Goal: Task Accomplishment & Management: Complete application form

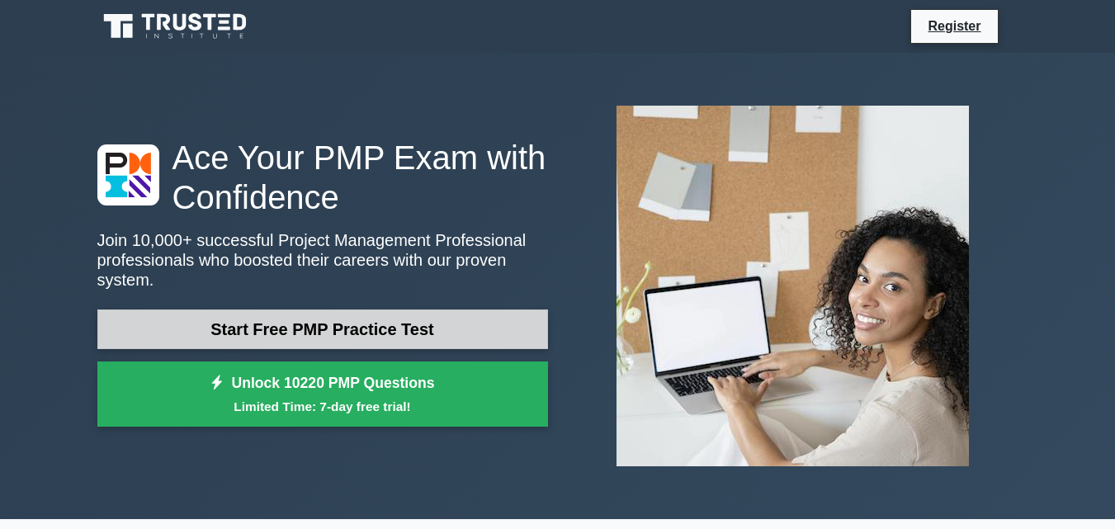
click at [395, 324] on link "Start Free PMP Practice Test" at bounding box center [322, 330] width 451 height 40
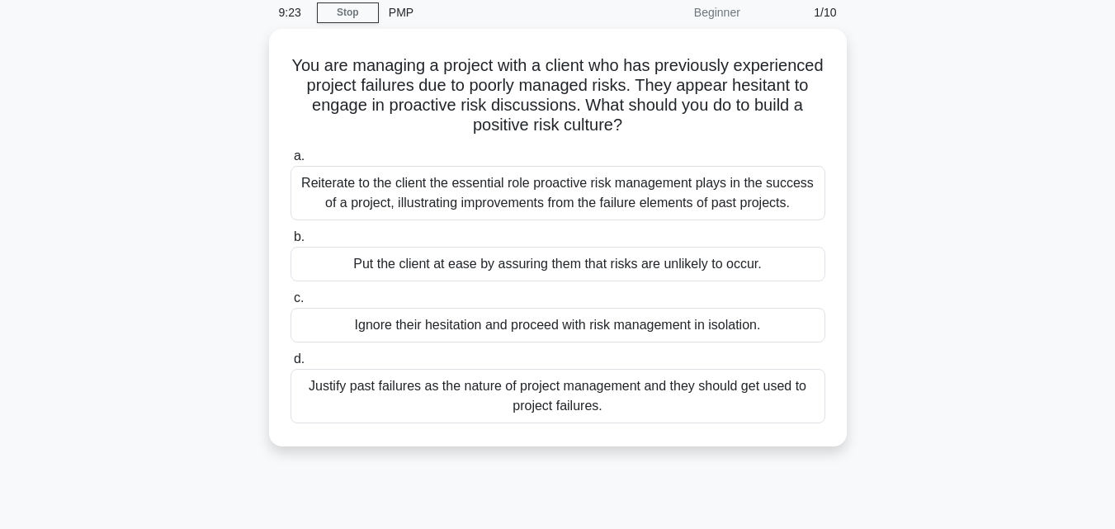
scroll to position [69, 0]
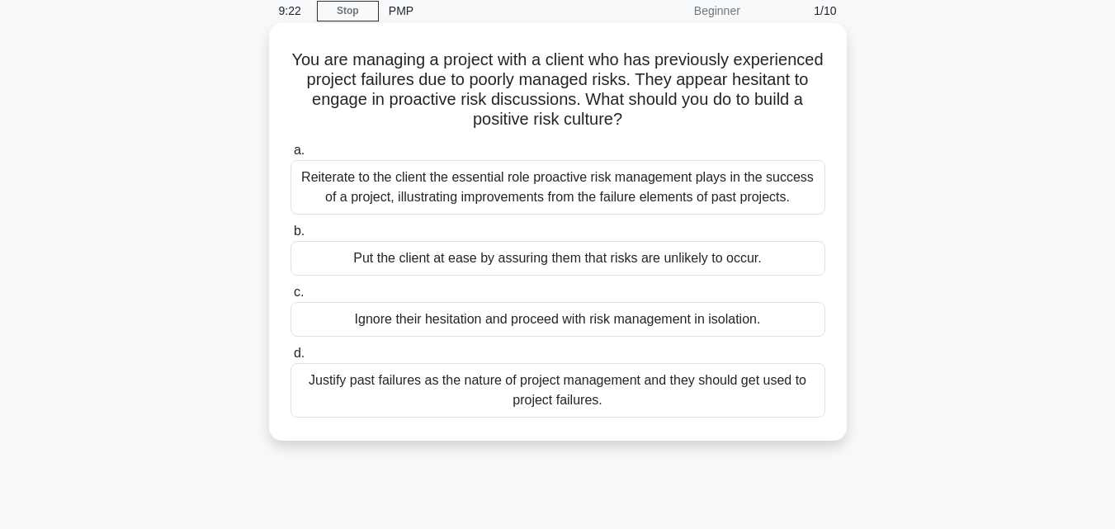
click at [731, 187] on div "Reiterate to the client the essential role proactive risk management plays in t…" at bounding box center [558, 187] width 535 height 54
click at [291, 156] on input "a. Reiterate to the client the essential role proactive risk management plays i…" at bounding box center [291, 150] width 0 height 11
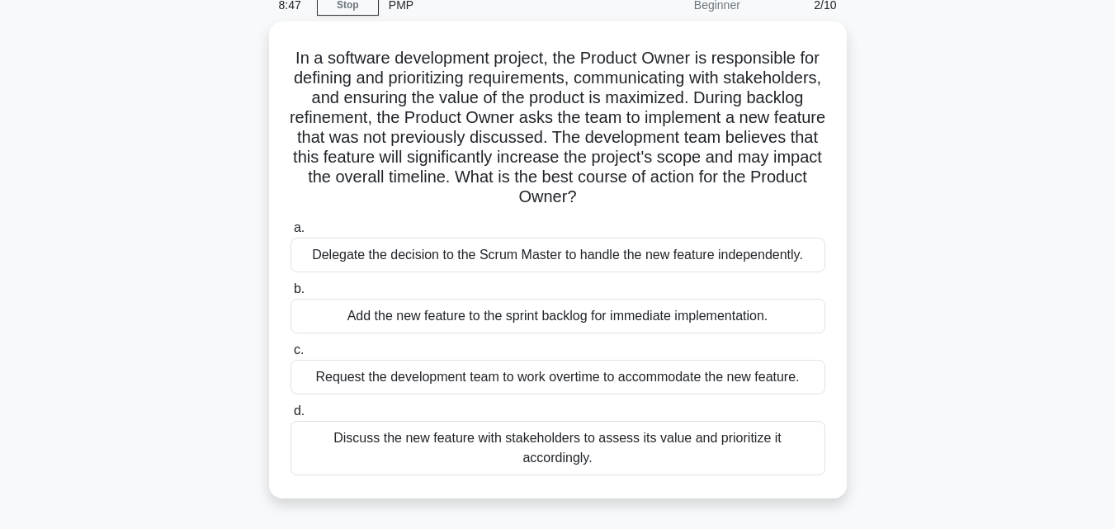
scroll to position [77, 0]
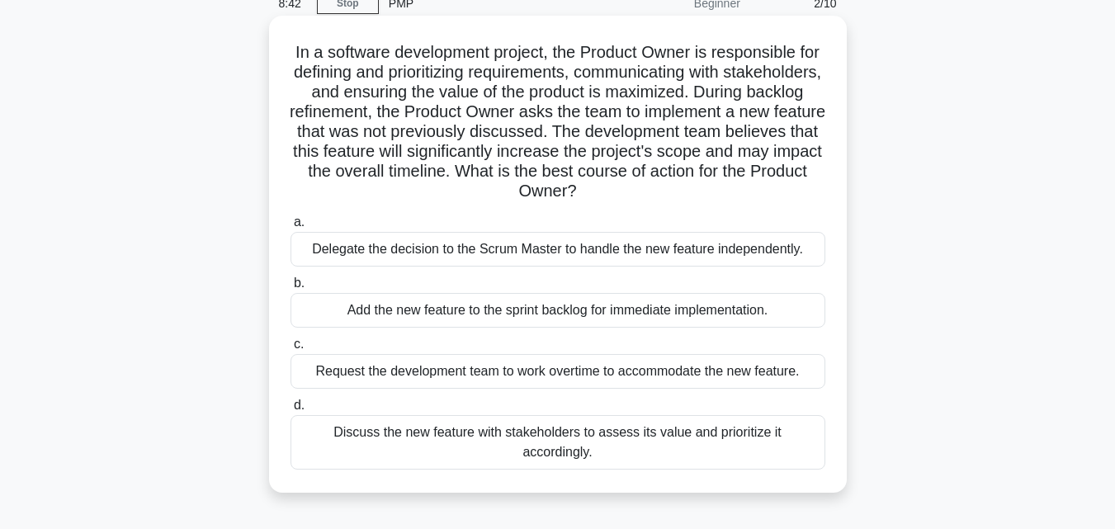
click at [513, 436] on div "Discuss the new feature with stakeholders to assess its value and prioritize it…" at bounding box center [558, 442] width 535 height 54
click at [291, 411] on input "d. Discuss the new feature with stakeholders to assess its value and prioritize…" at bounding box center [291, 405] width 0 height 11
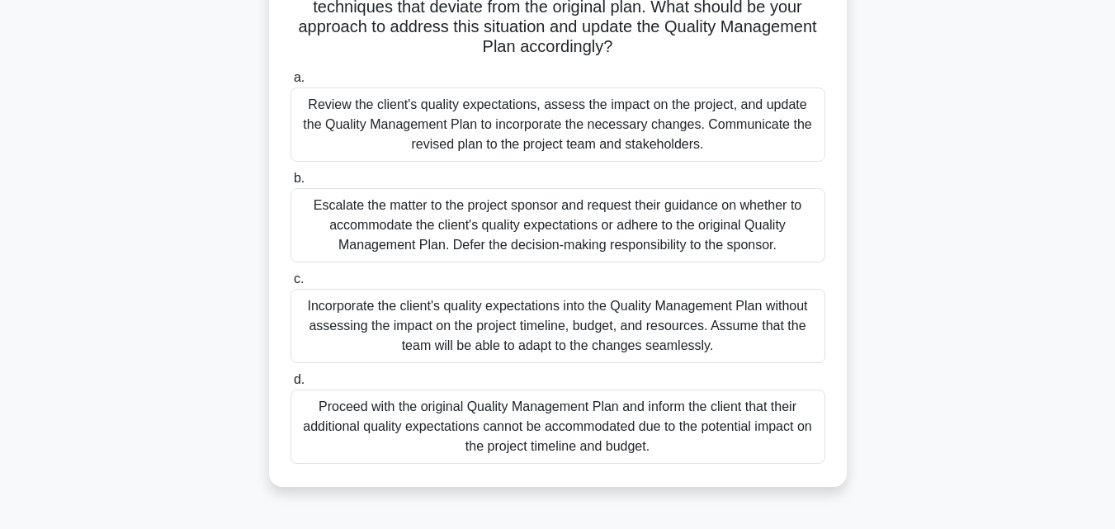
scroll to position [224, 0]
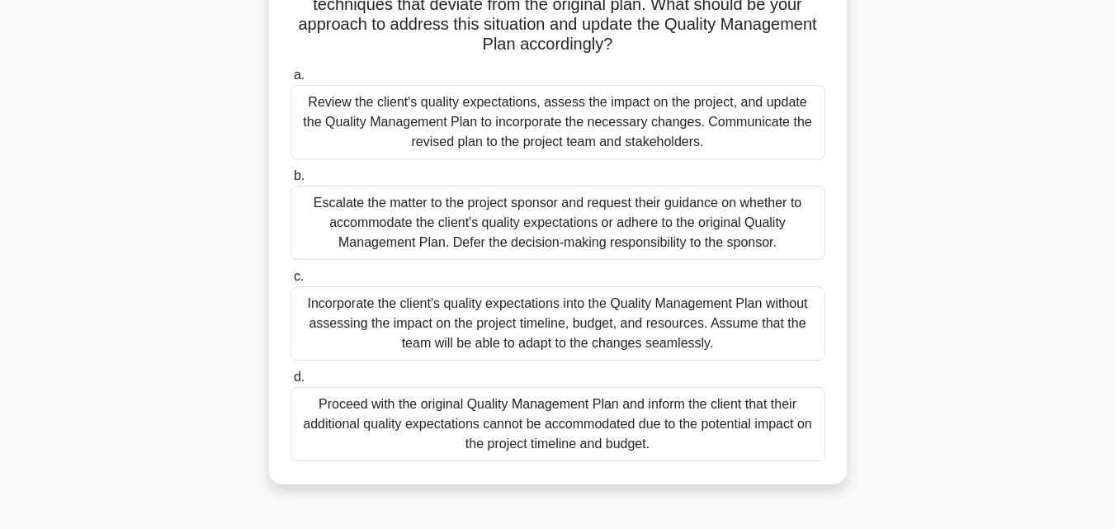
click at [713, 217] on div "Escalate the matter to the project sponsor and request their guidance on whethe…" at bounding box center [558, 223] width 535 height 74
click at [291, 182] on input "b. Escalate the matter to the project sponsor and request their guidance on whe…" at bounding box center [291, 176] width 0 height 11
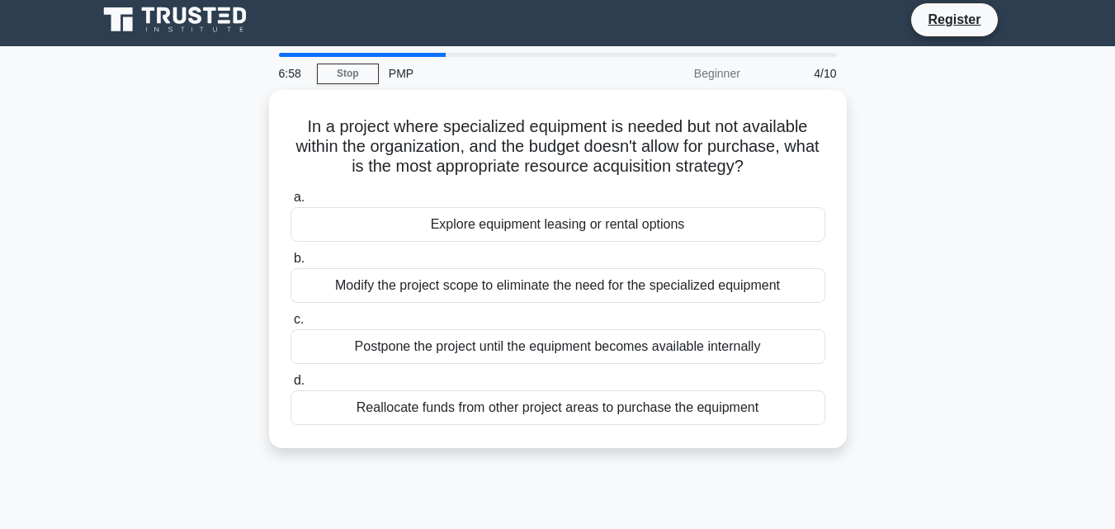
scroll to position [0, 0]
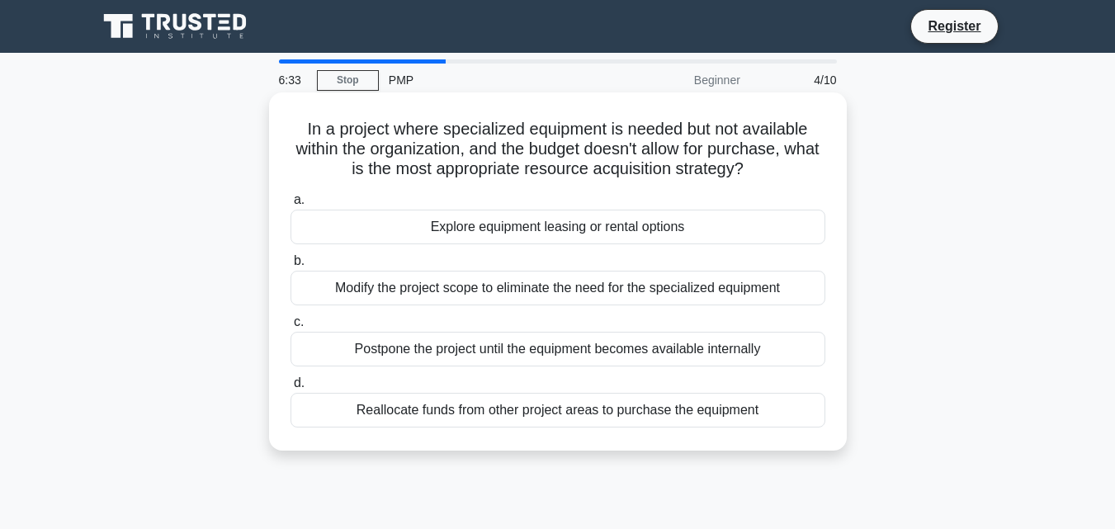
click at [562, 233] on div "Explore equipment leasing or rental options" at bounding box center [558, 227] width 535 height 35
click at [291, 206] on input "a. Explore equipment leasing or rental options" at bounding box center [291, 200] width 0 height 11
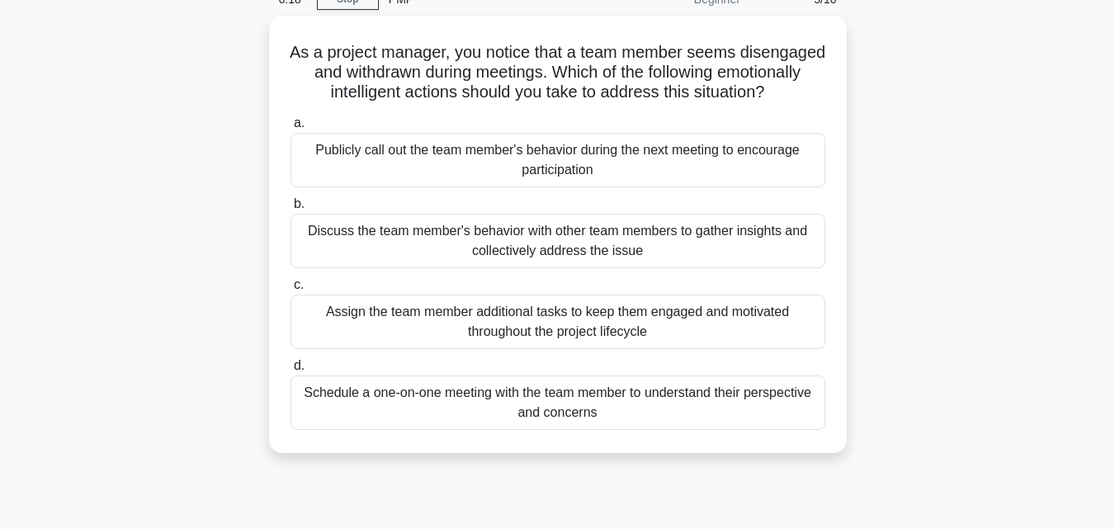
scroll to position [79, 0]
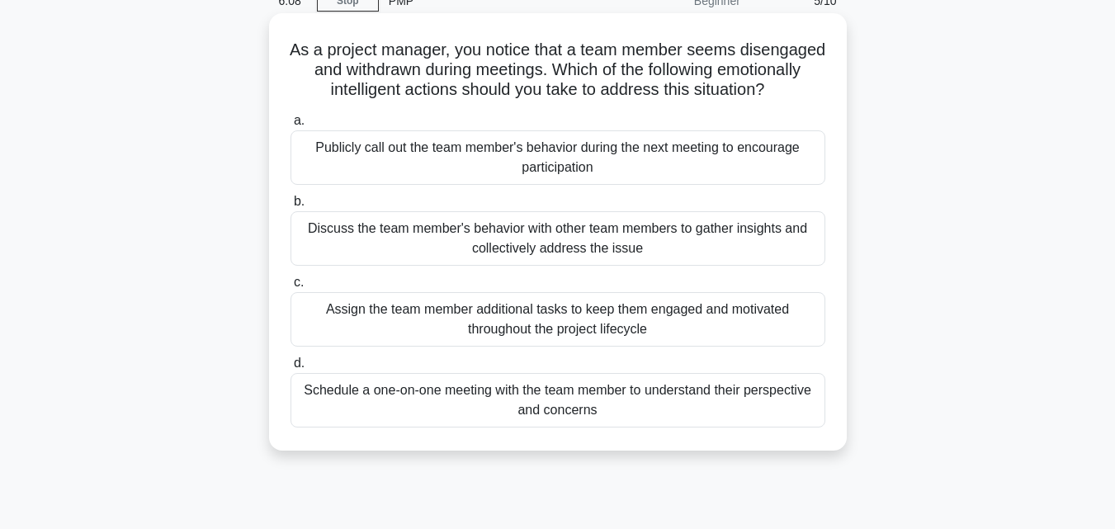
click at [584, 410] on div "Schedule a one-on-one meeting with the team member to understand their perspect…" at bounding box center [558, 400] width 535 height 54
click at [291, 369] on input "d. Schedule a one-on-one meeting with the team member to understand their persp…" at bounding box center [291, 363] width 0 height 11
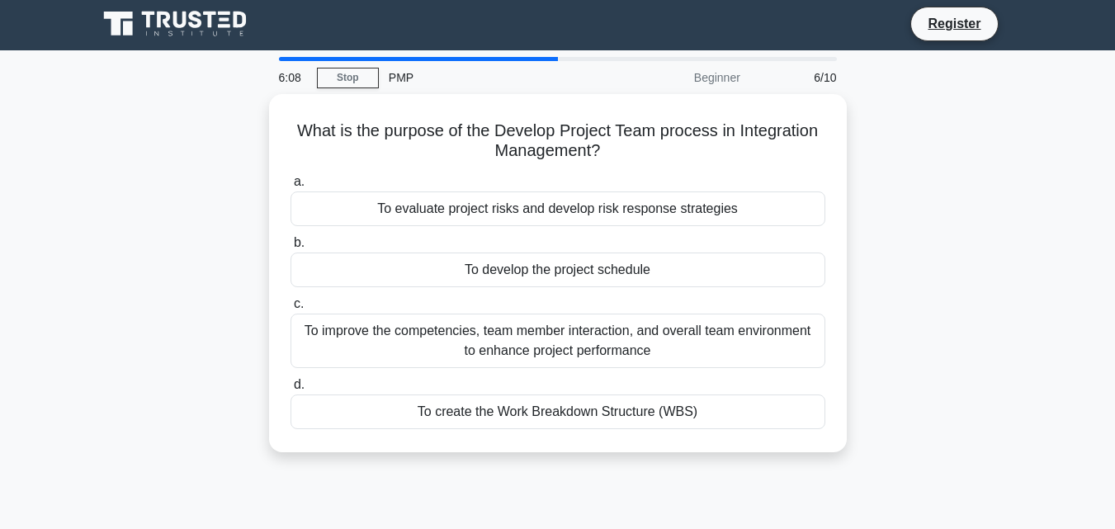
scroll to position [0, 0]
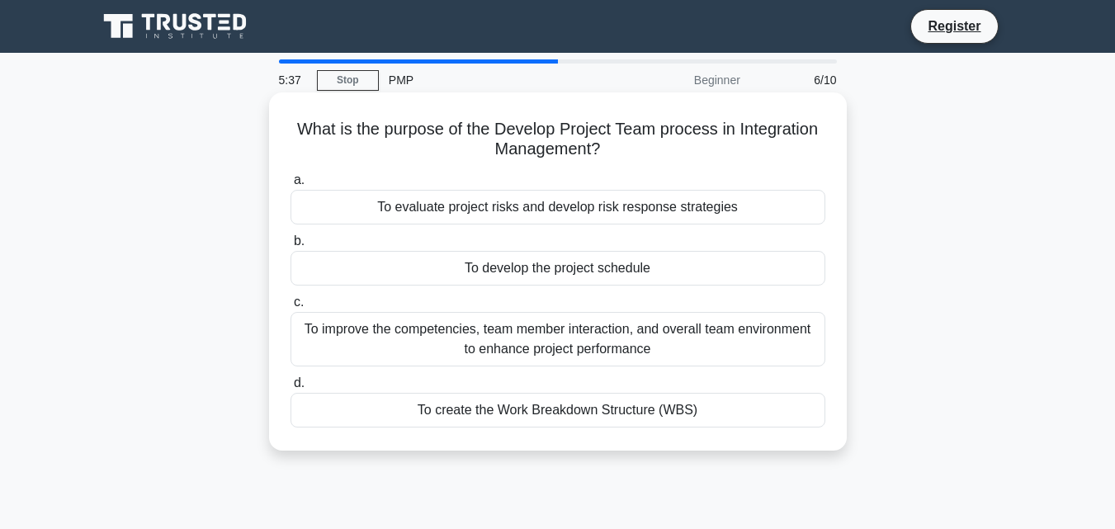
click at [599, 356] on div "To improve the competencies, team member interaction, and overall team environm…" at bounding box center [558, 339] width 535 height 54
click at [291, 308] on input "c. To improve the competencies, team member interaction, and overall team envir…" at bounding box center [291, 302] width 0 height 11
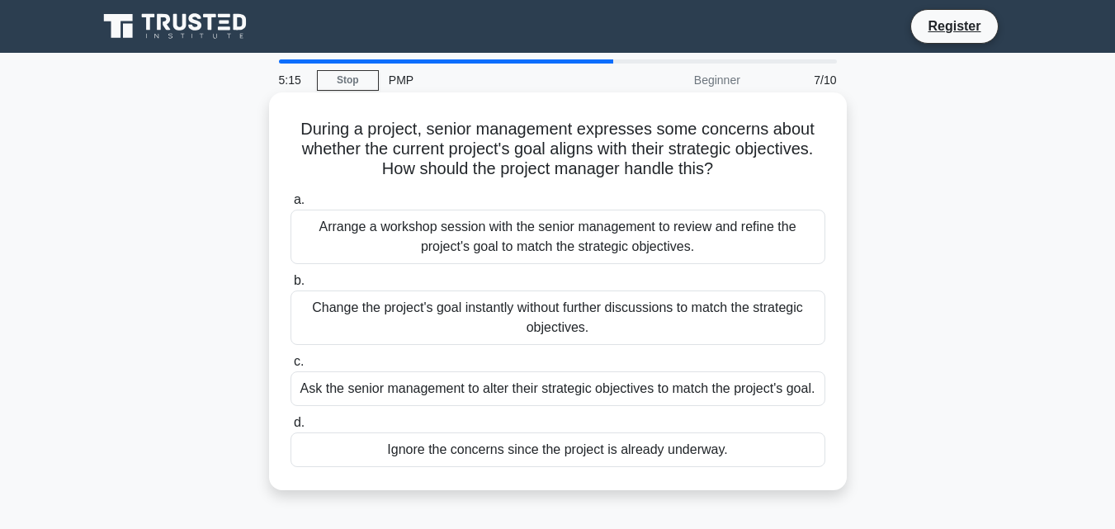
click at [569, 224] on div "Arrange a workshop session with the senior management to review and refine the …" at bounding box center [558, 237] width 535 height 54
click at [291, 206] on input "a. Arrange a workshop session with the senior management to review and refine t…" at bounding box center [291, 200] width 0 height 11
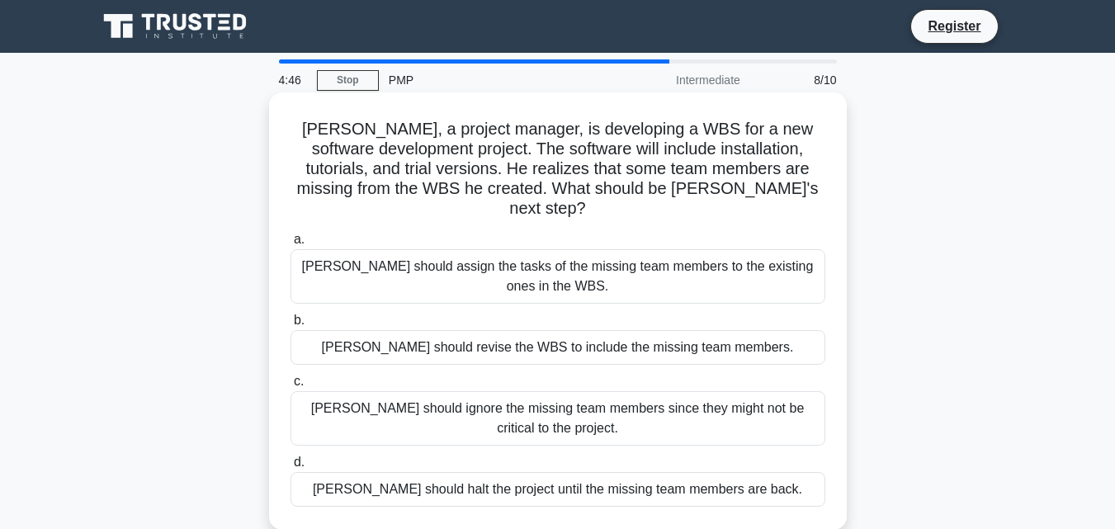
click at [535, 330] on div "John should revise the WBS to include the missing team members." at bounding box center [558, 347] width 535 height 35
click at [291, 324] on input "b. John should revise the WBS to include the missing team members." at bounding box center [291, 320] width 0 height 11
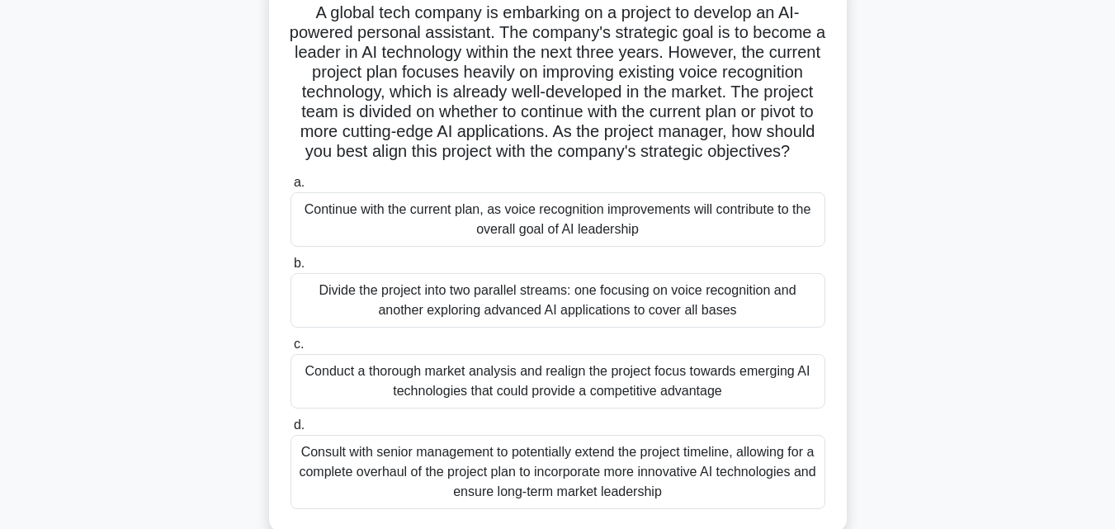
scroll to position [122, 0]
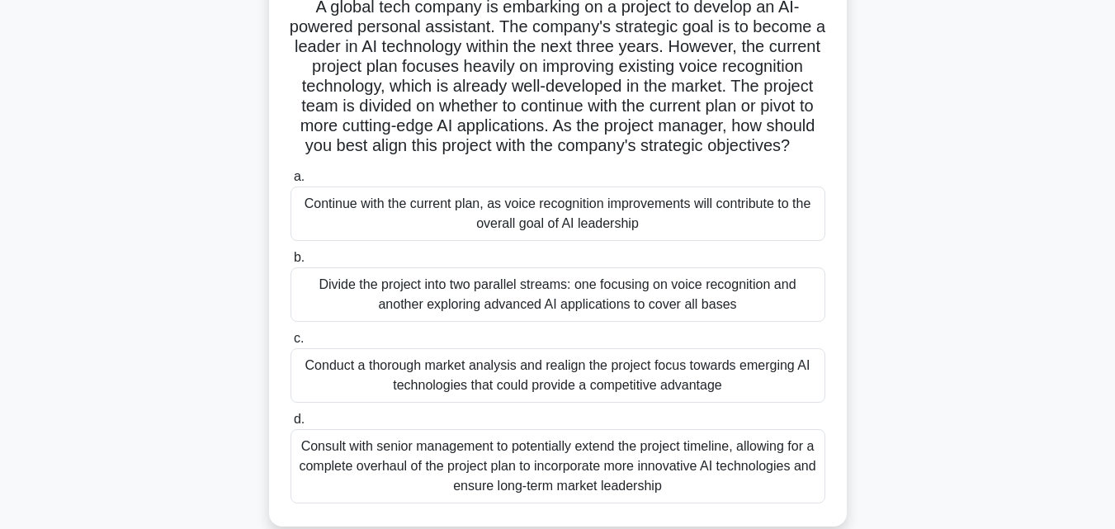
click at [611, 225] on div "Continue with the current plan, as voice recognition improvements will contribu…" at bounding box center [558, 214] width 535 height 54
click at [291, 182] on input "a. Continue with the current plan, as voice recognition improvements will contr…" at bounding box center [291, 177] width 0 height 11
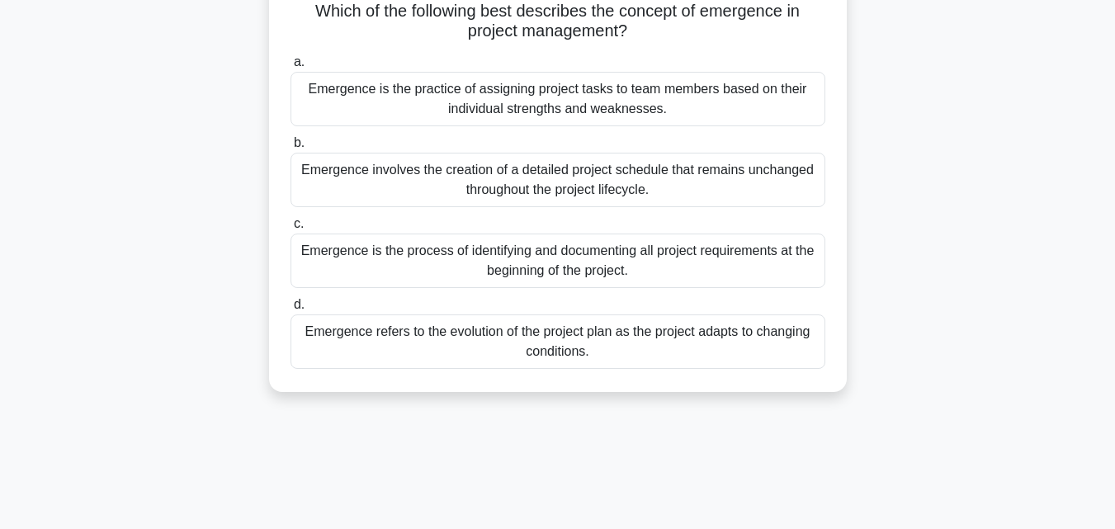
scroll to position [0, 0]
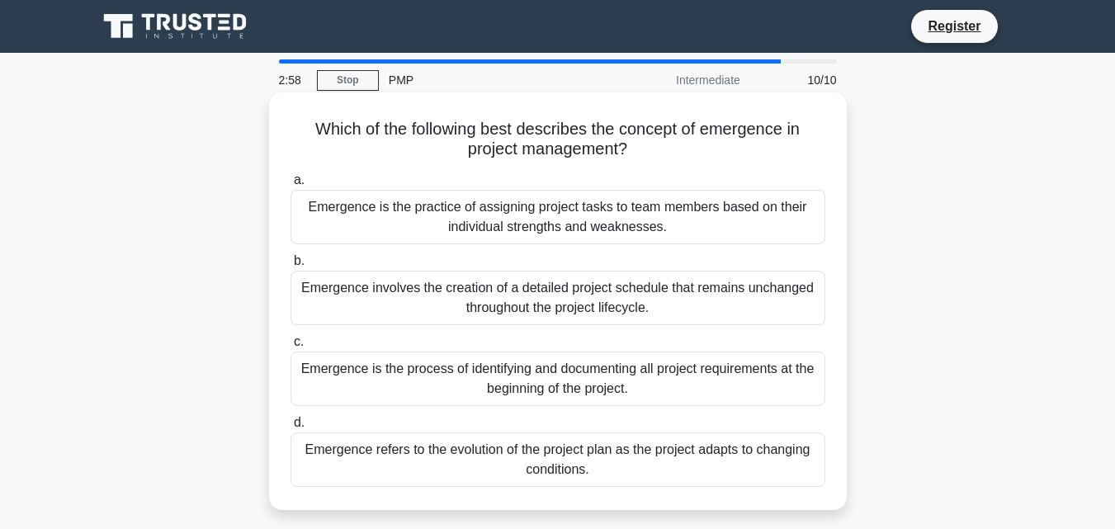
click at [452, 461] on div "Emergence refers to the evolution of the project plan as the project adapts to …" at bounding box center [558, 460] width 535 height 54
click at [291, 428] on input "d. Emergence refers to the evolution of the project plan as the project adapts …" at bounding box center [291, 423] width 0 height 11
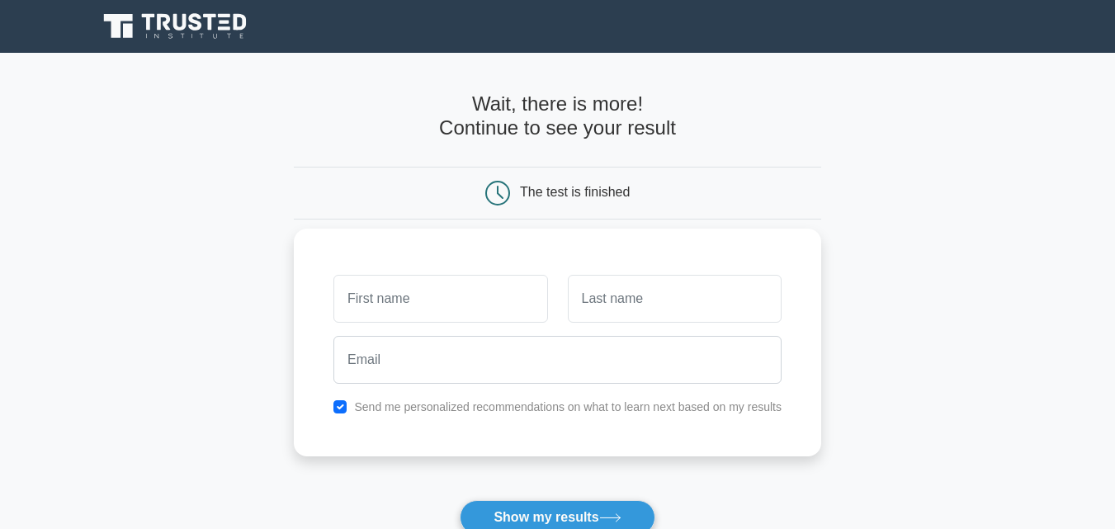
click at [446, 305] on input "text" at bounding box center [441, 299] width 214 height 48
type input "Anup"
click at [618, 312] on input "text" at bounding box center [675, 299] width 214 height 48
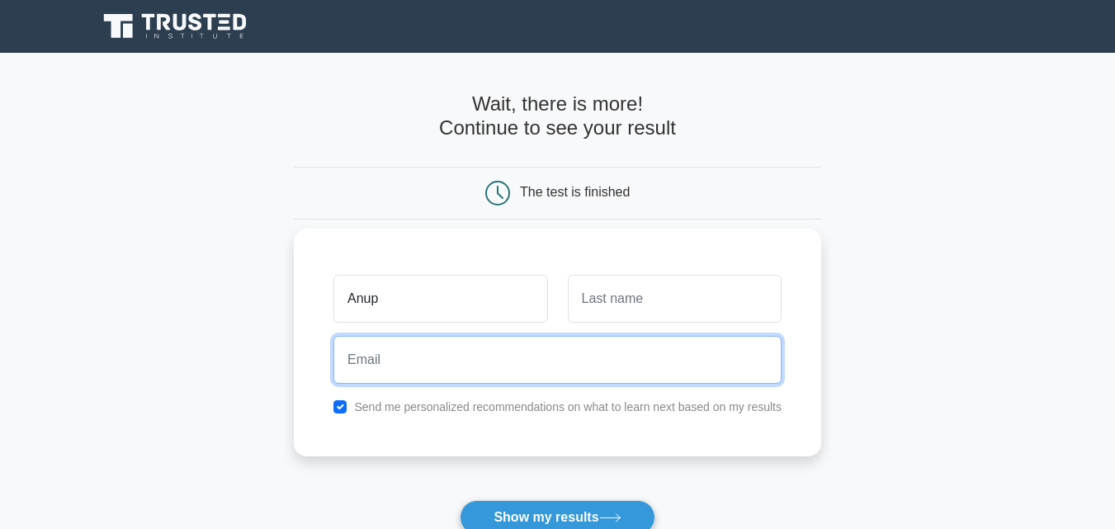
click at [639, 342] on input "email" at bounding box center [558, 360] width 448 height 48
click at [532, 362] on input "email" at bounding box center [558, 360] width 448 height 48
type input "[EMAIL_ADDRESS][DOMAIN_NAME]"
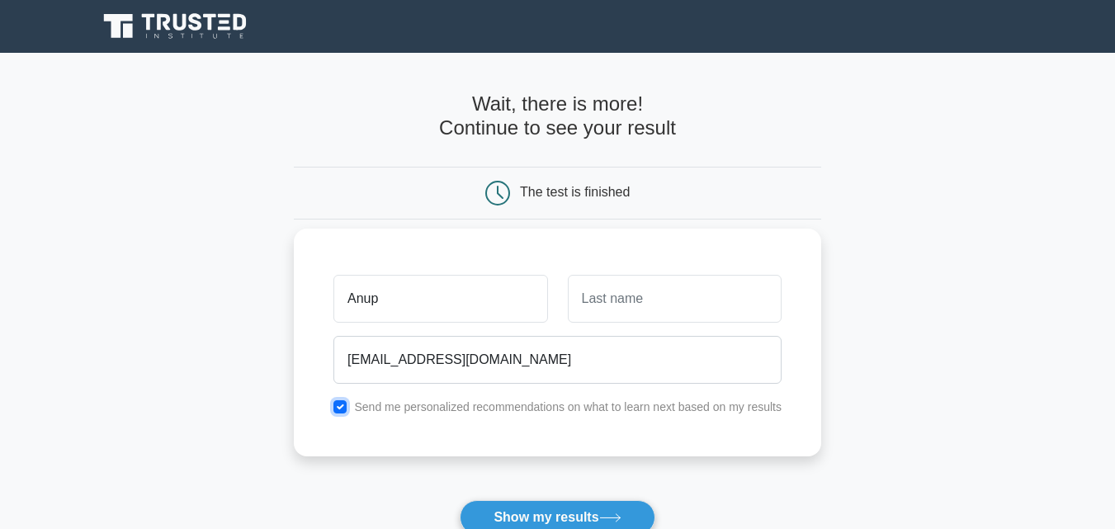
click at [339, 402] on input "checkbox" at bounding box center [340, 406] width 13 height 13
checkbox input "false"
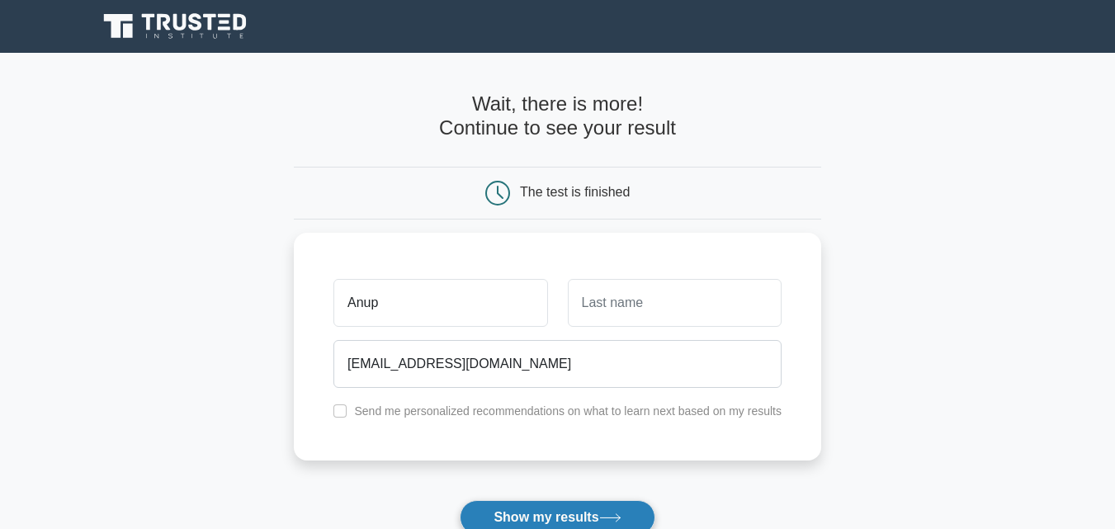
click at [493, 514] on button "Show my results" at bounding box center [557, 517] width 195 height 35
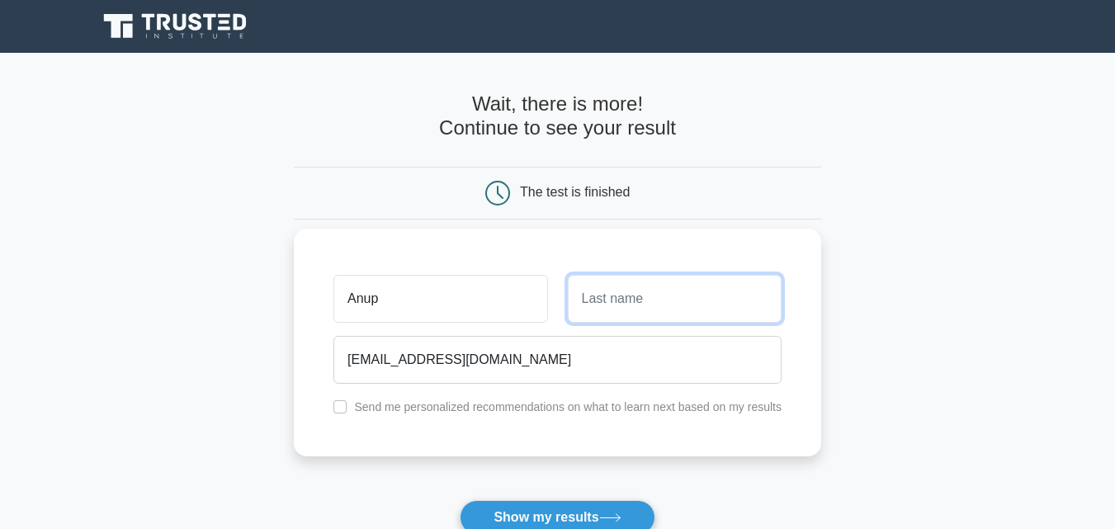
click at [642, 288] on input "text" at bounding box center [675, 299] width 214 height 48
type input "Behera"
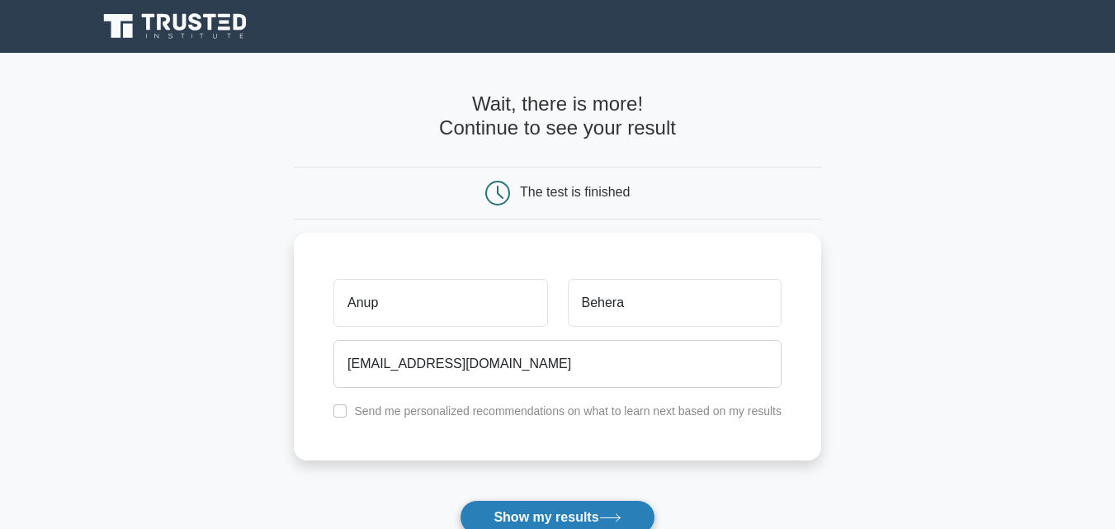
click at [509, 510] on button "Show my results" at bounding box center [557, 517] width 195 height 35
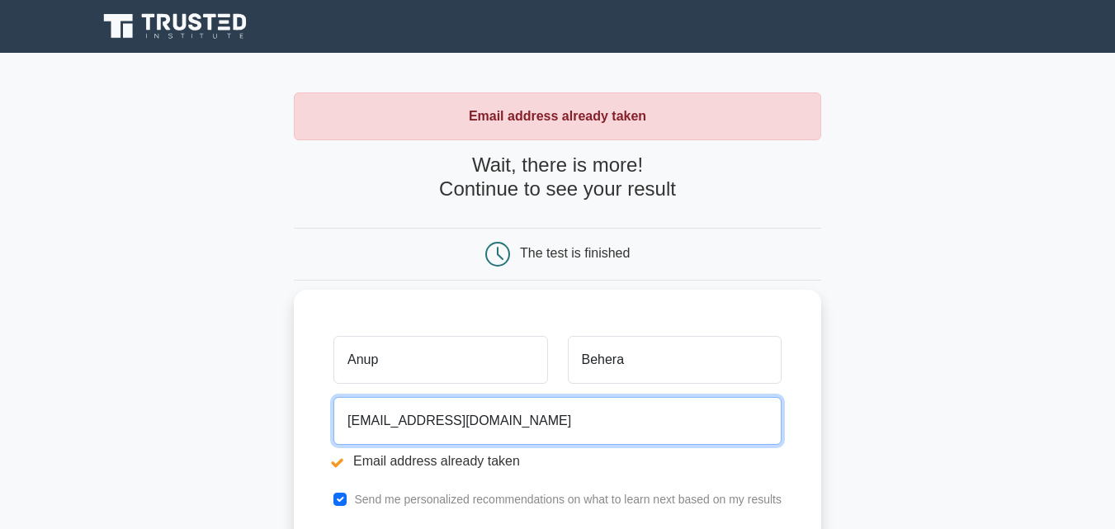
click at [424, 422] on input "[EMAIL_ADDRESS][DOMAIN_NAME]" at bounding box center [558, 421] width 448 height 48
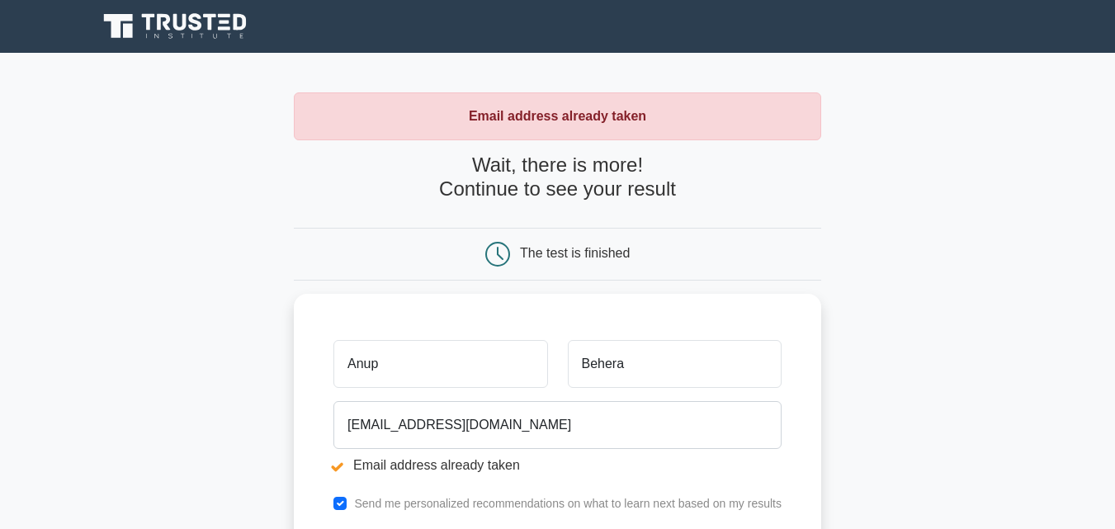
click at [890, 373] on main "Email address already taken Wait, there is more! Continue to see your result Th…" at bounding box center [557, 396] width 1115 height 687
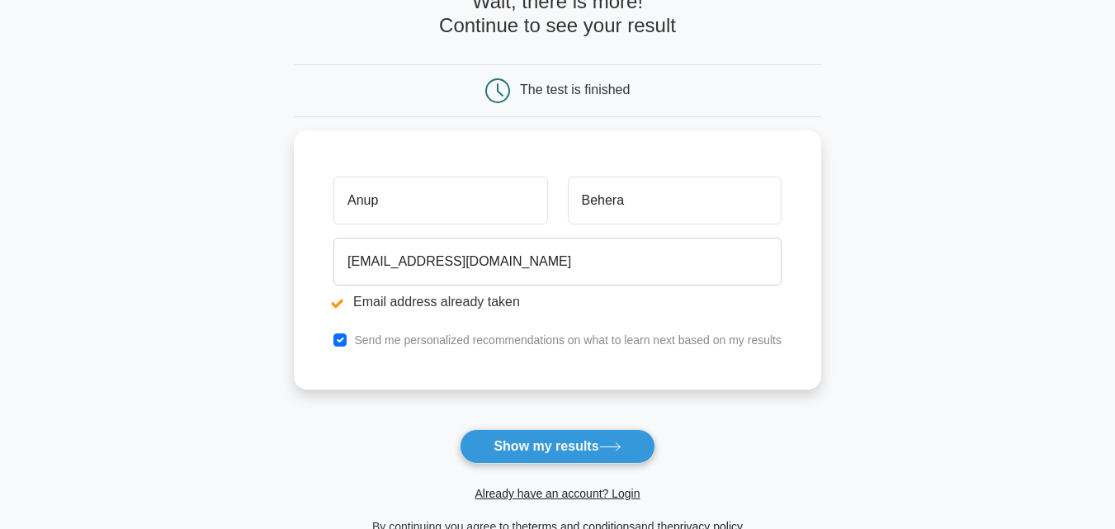
scroll to position [167, 0]
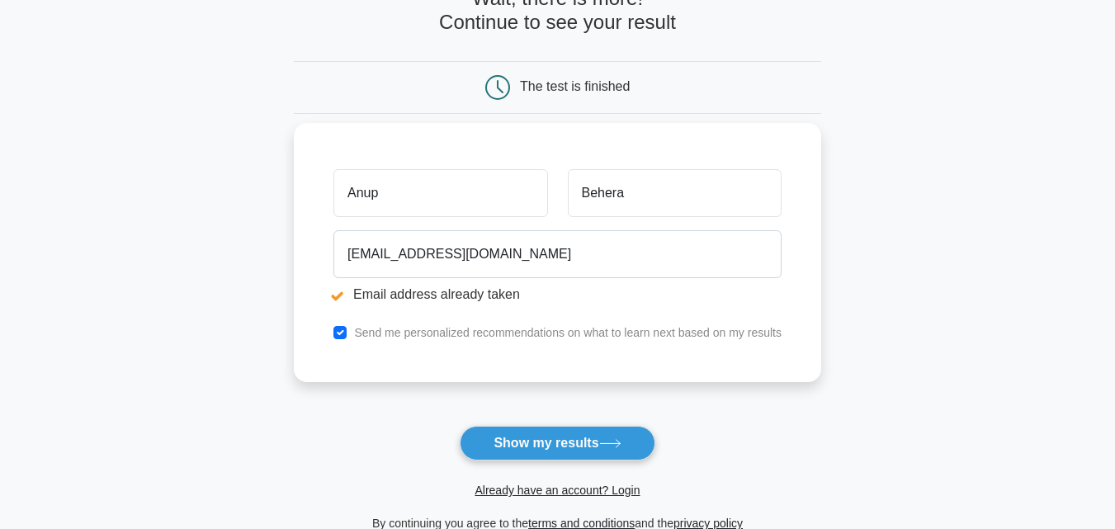
click at [343, 324] on div "Send me personalized recommendations on what to learn next based on my results" at bounding box center [558, 333] width 468 height 20
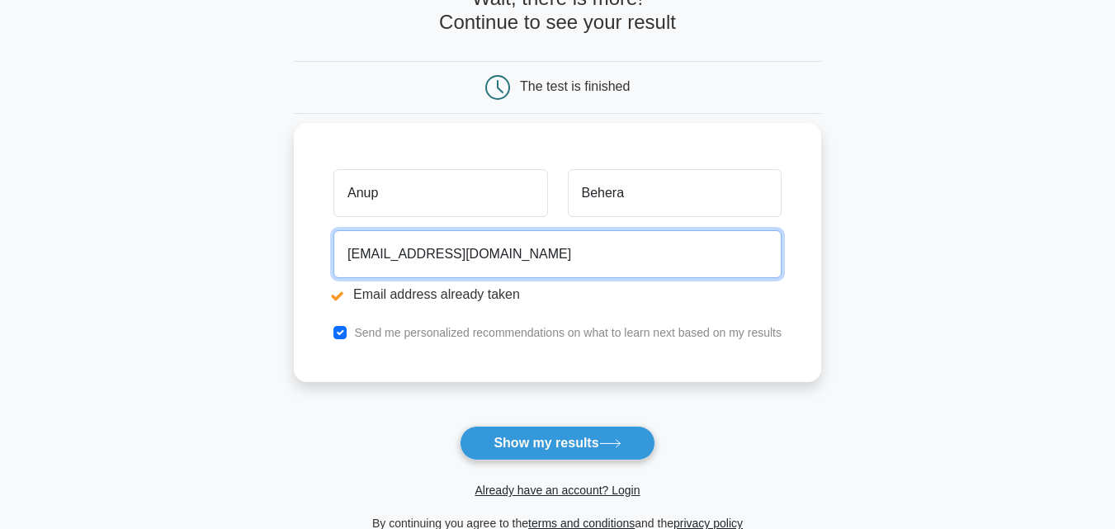
click at [384, 253] on input "anup.19@gmail.com" at bounding box center [558, 254] width 448 height 48
type input "anup.behera1987@gmail.com"
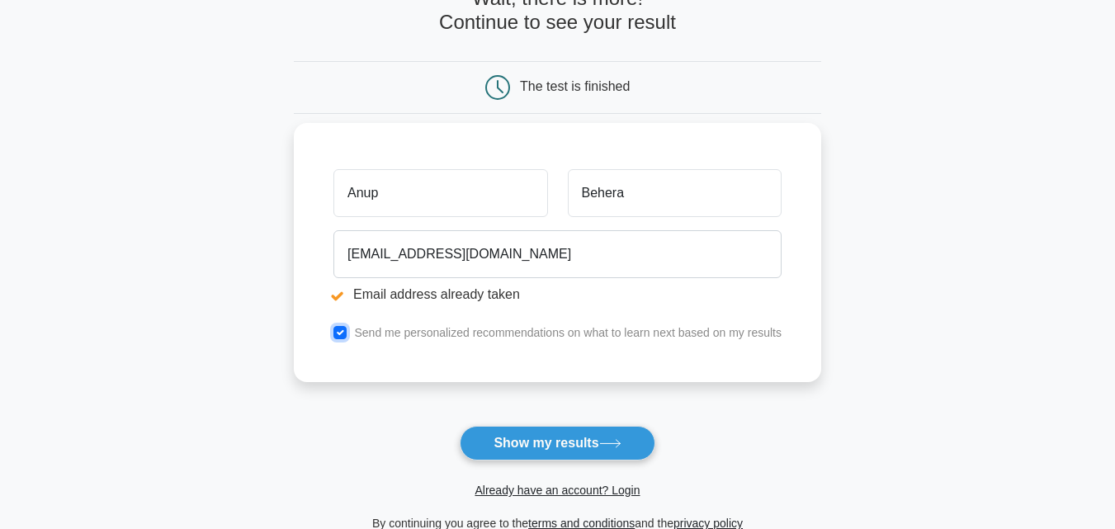
click at [339, 333] on input "checkbox" at bounding box center [340, 332] width 13 height 13
checkbox input "false"
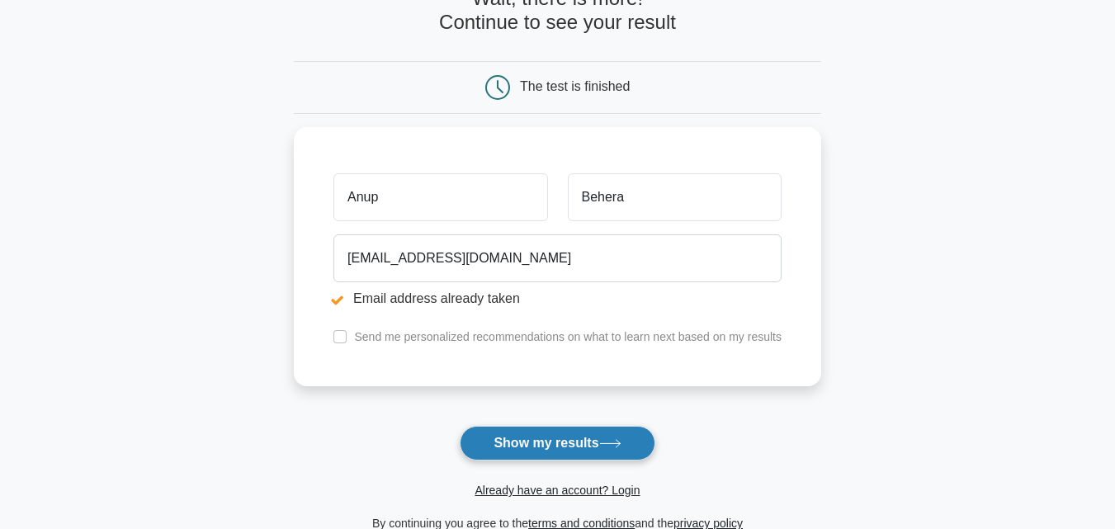
click at [594, 440] on button "Show my results" at bounding box center [557, 443] width 195 height 35
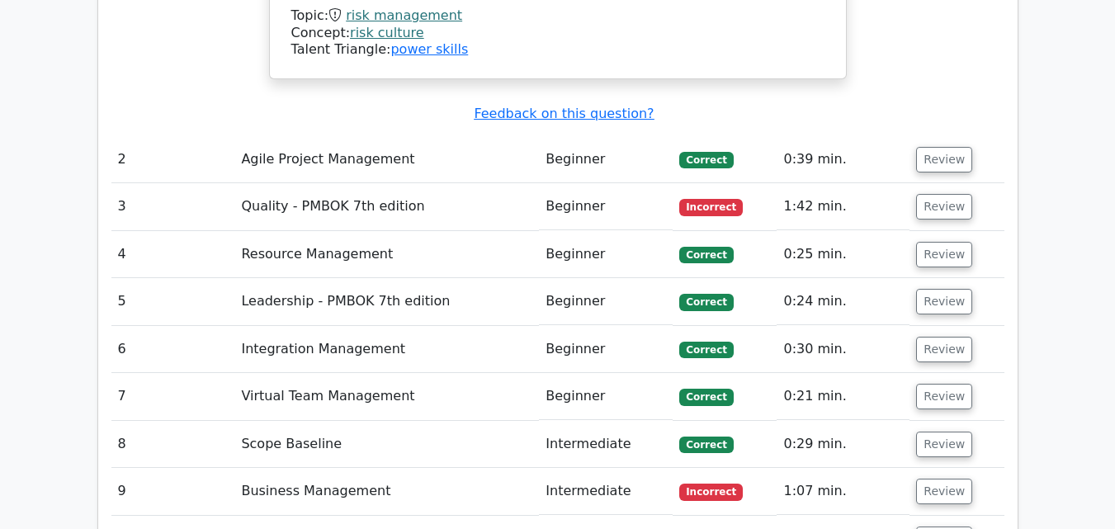
scroll to position [2422, 0]
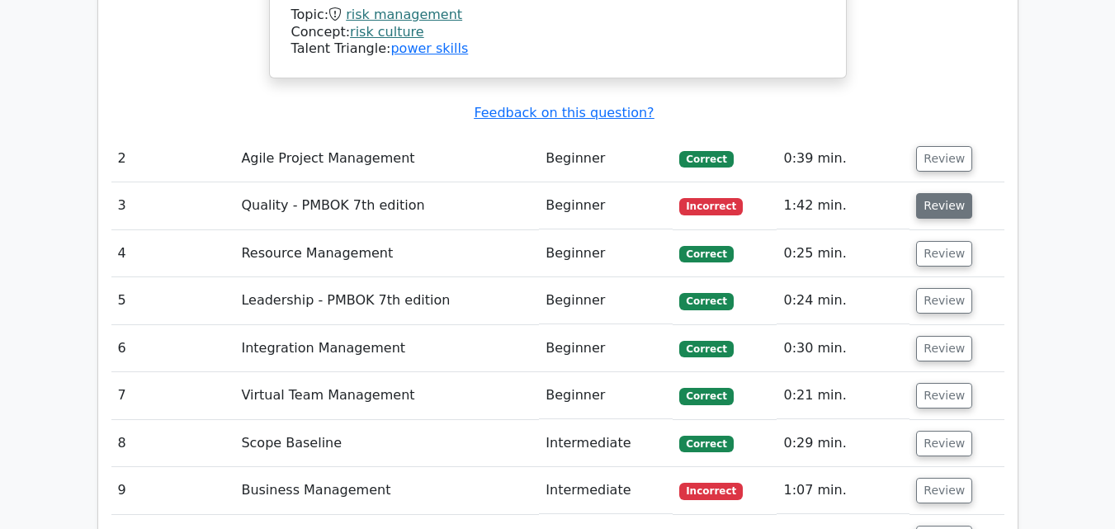
click at [939, 193] on button "Review" at bounding box center [944, 206] width 56 height 26
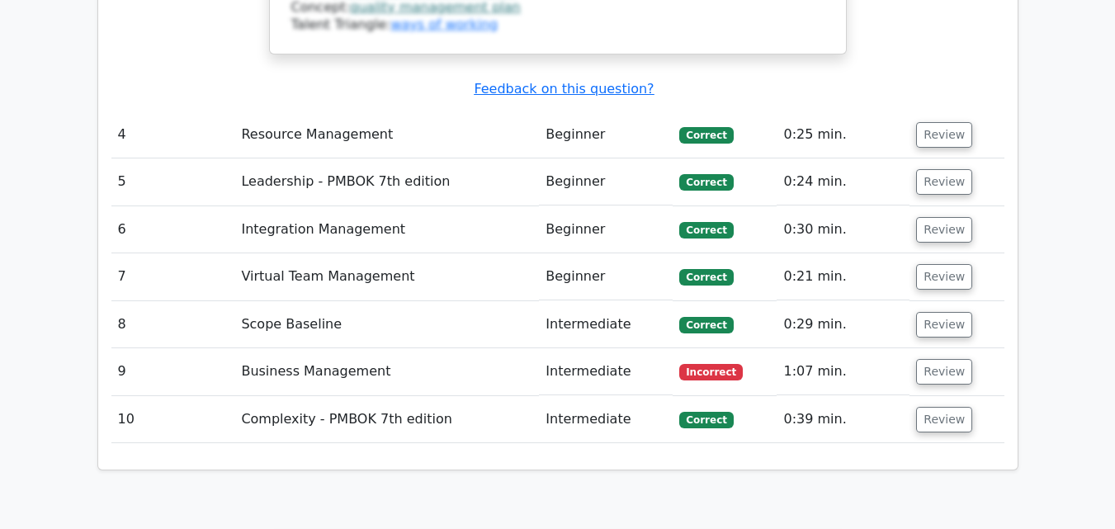
scroll to position [3696, 0]
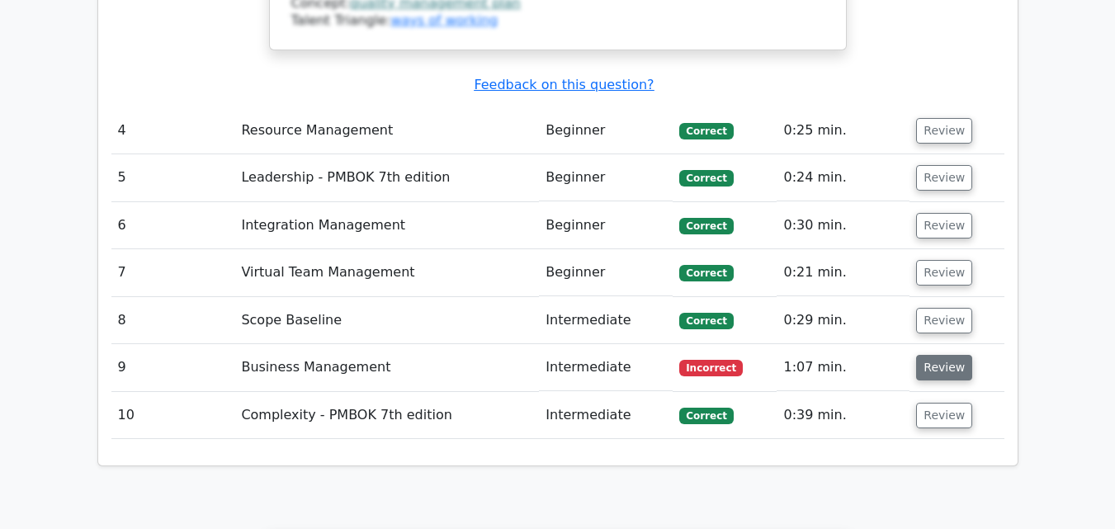
click at [949, 355] on button "Review" at bounding box center [944, 368] width 56 height 26
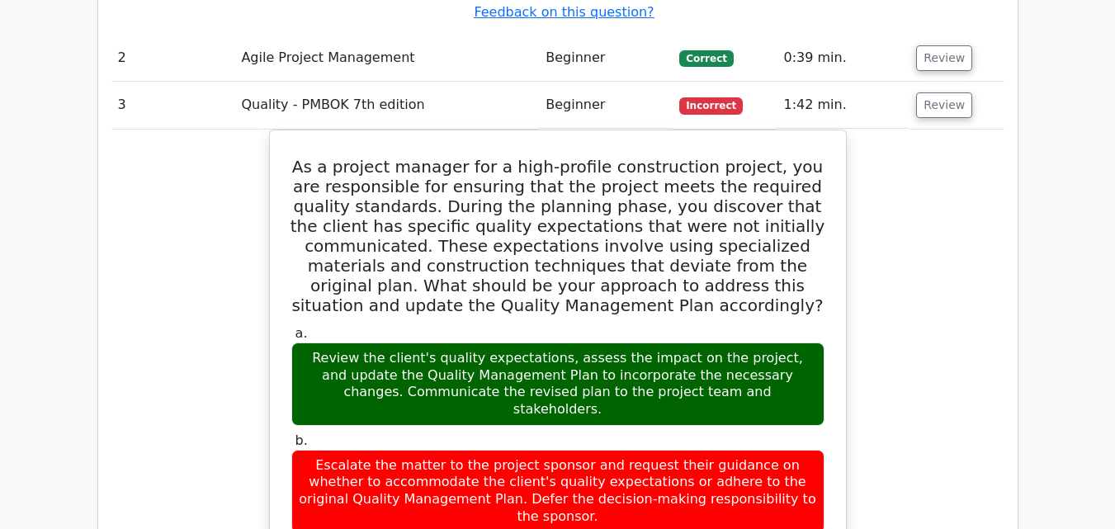
scroll to position [2519, 0]
